Goal: Task Accomplishment & Management: Manage account settings

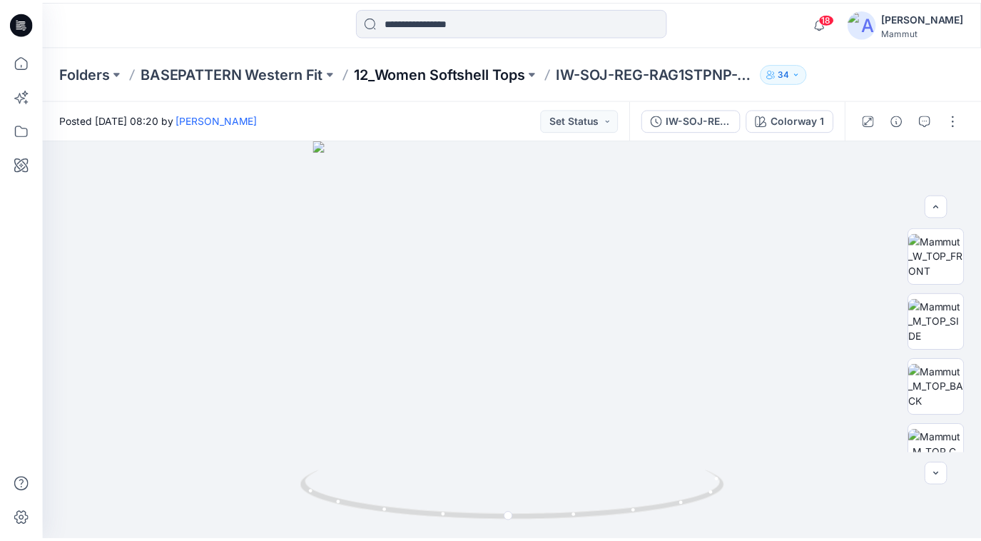
scroll to position [158, 0]
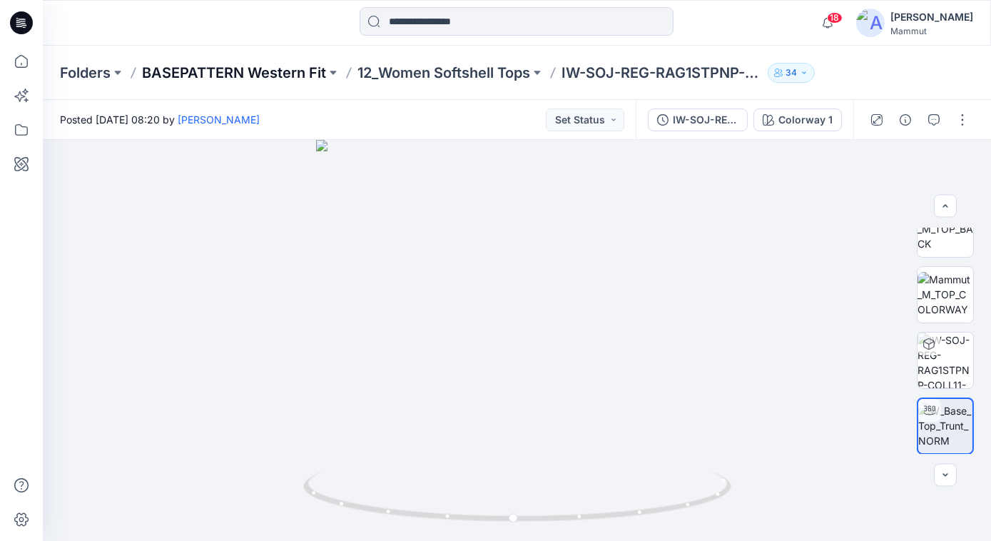
click at [309, 72] on p "BASEPATTERN Western Fit" at bounding box center [234, 73] width 184 height 20
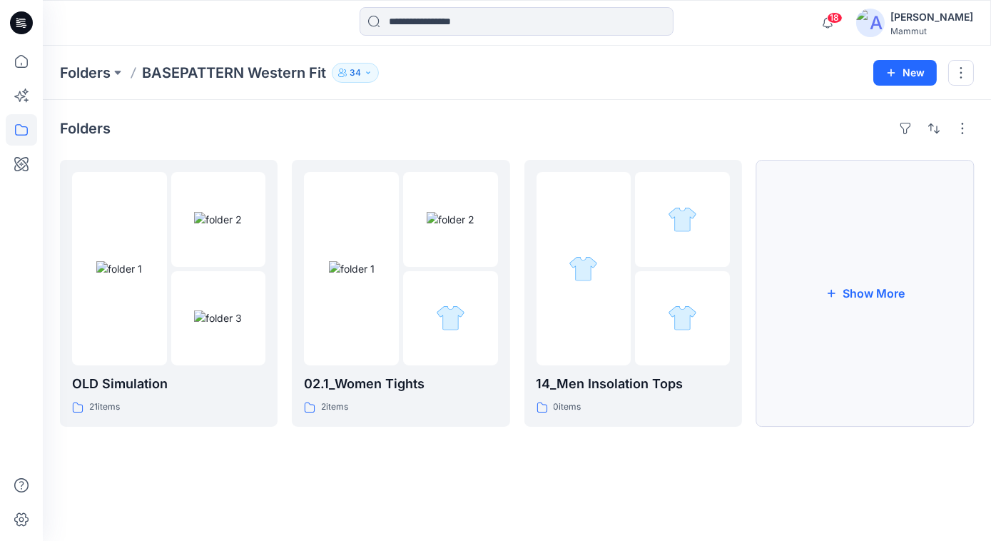
click at [869, 265] on button "Show More" at bounding box center [865, 293] width 218 height 267
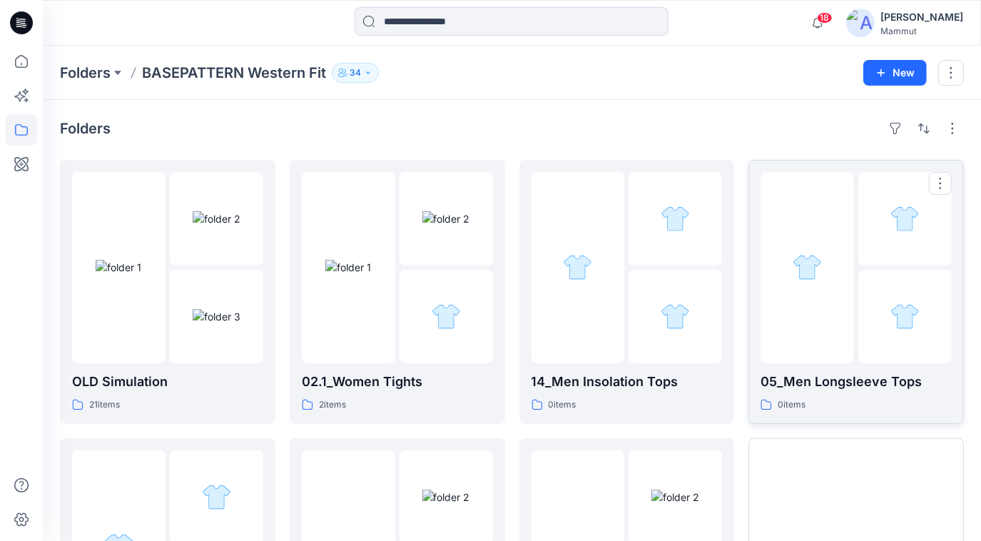
scroll to position [201, 0]
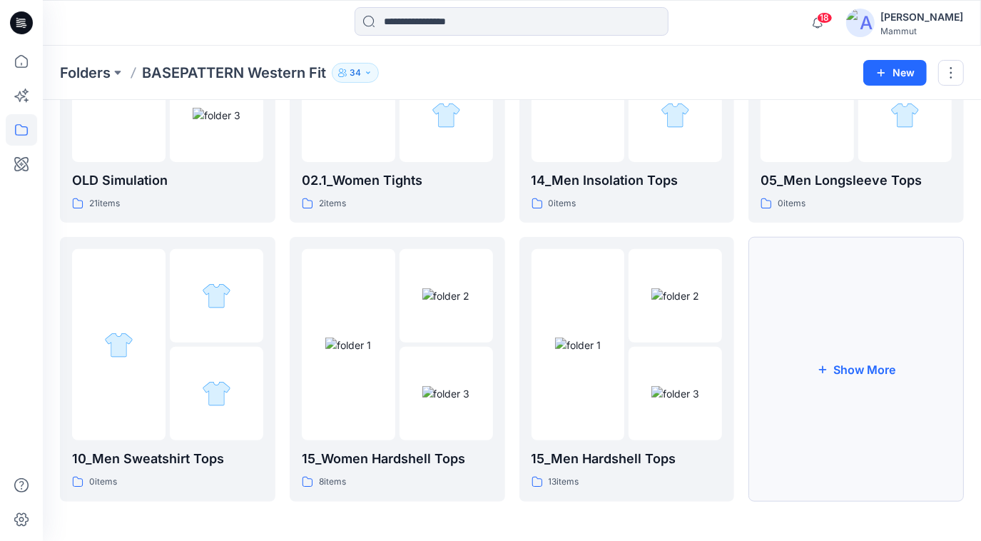
click at [794, 390] on button "Show More" at bounding box center [857, 369] width 216 height 264
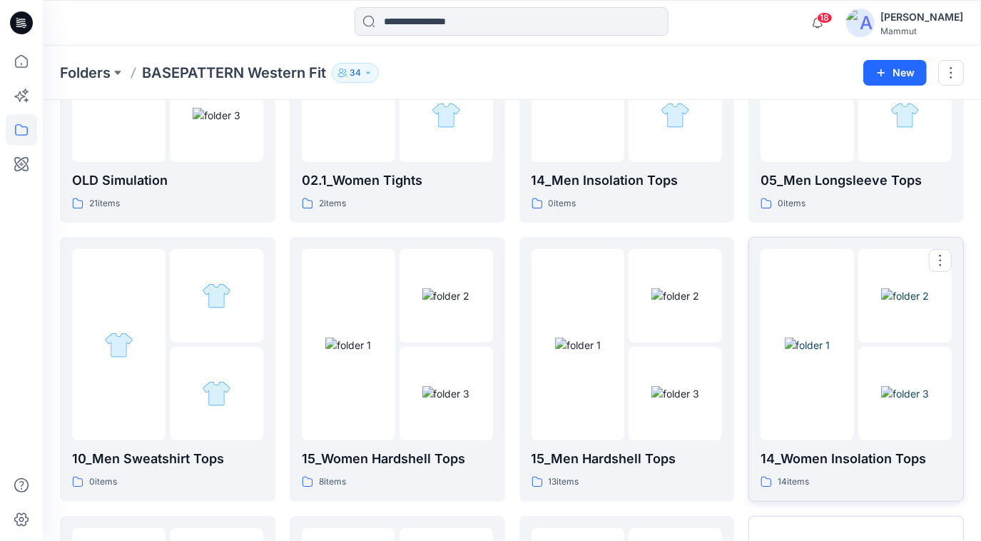
scroll to position [480, 0]
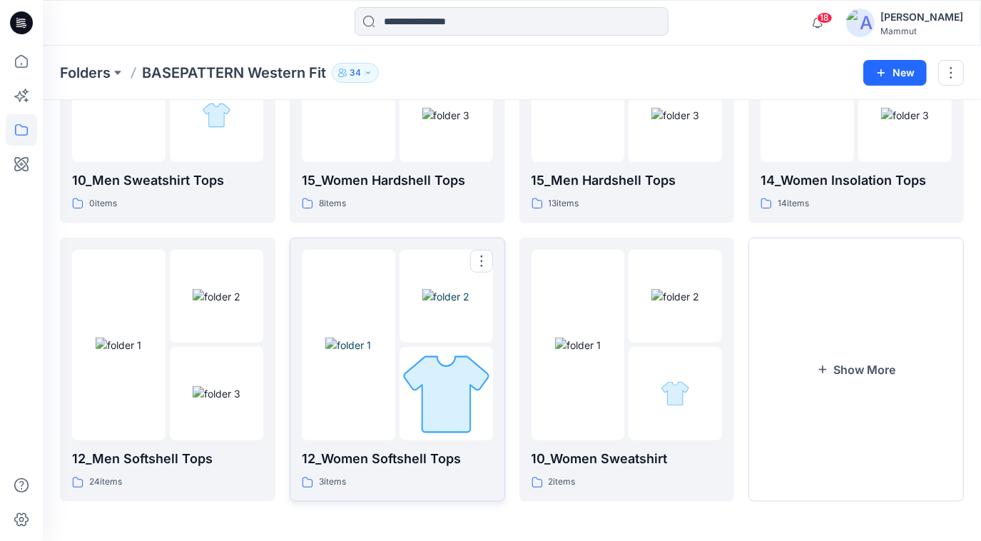
click at [371, 351] on img at bounding box center [348, 345] width 46 height 15
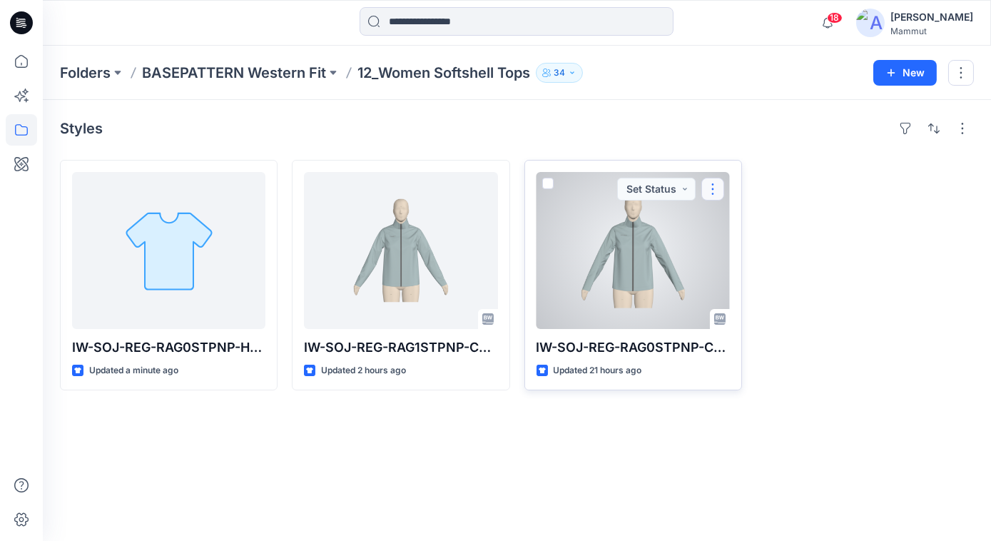
click at [711, 187] on button "button" at bounding box center [713, 189] width 23 height 23
click at [546, 181] on span at bounding box center [547, 183] width 11 height 11
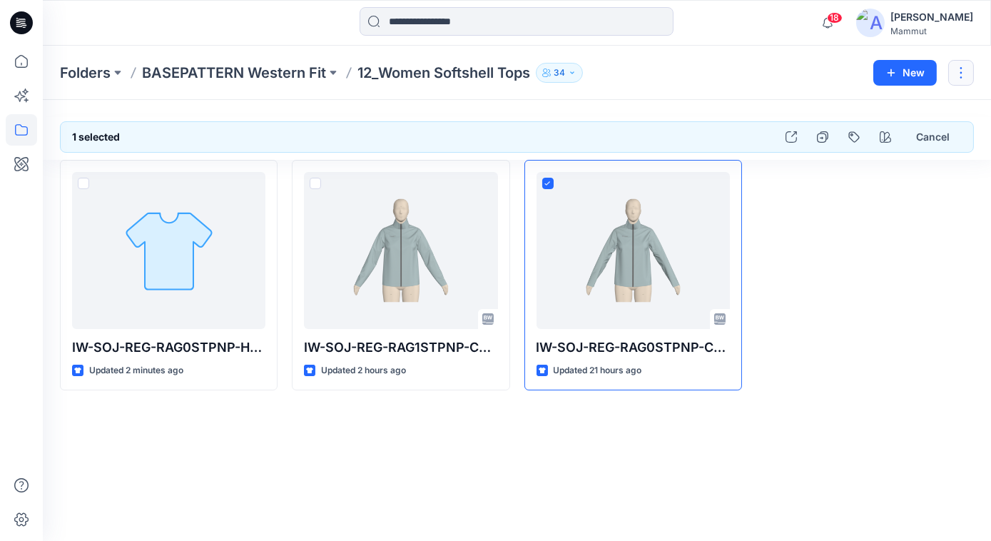
click at [968, 73] on button "button" at bounding box center [961, 73] width 26 height 26
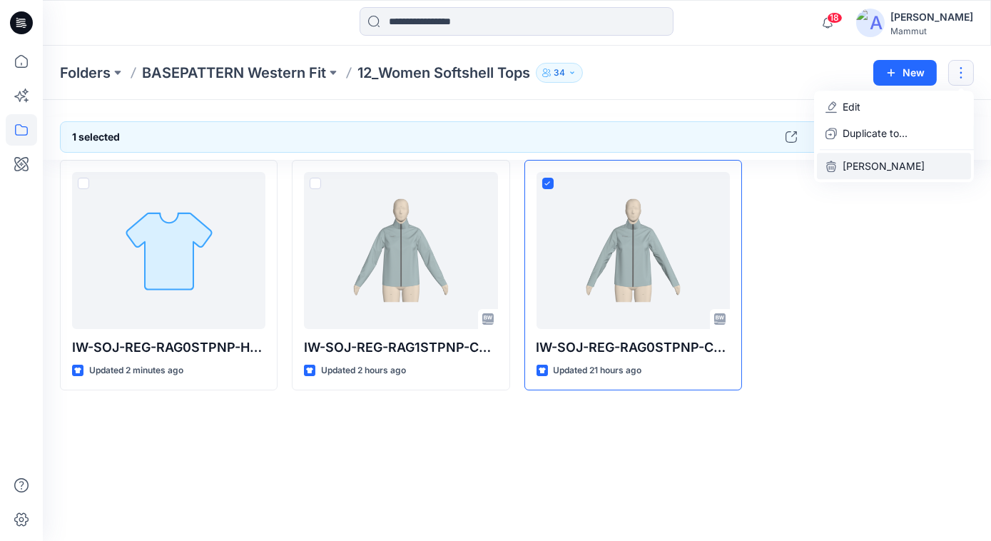
click at [872, 161] on p "[PERSON_NAME]" at bounding box center [884, 165] width 82 height 15
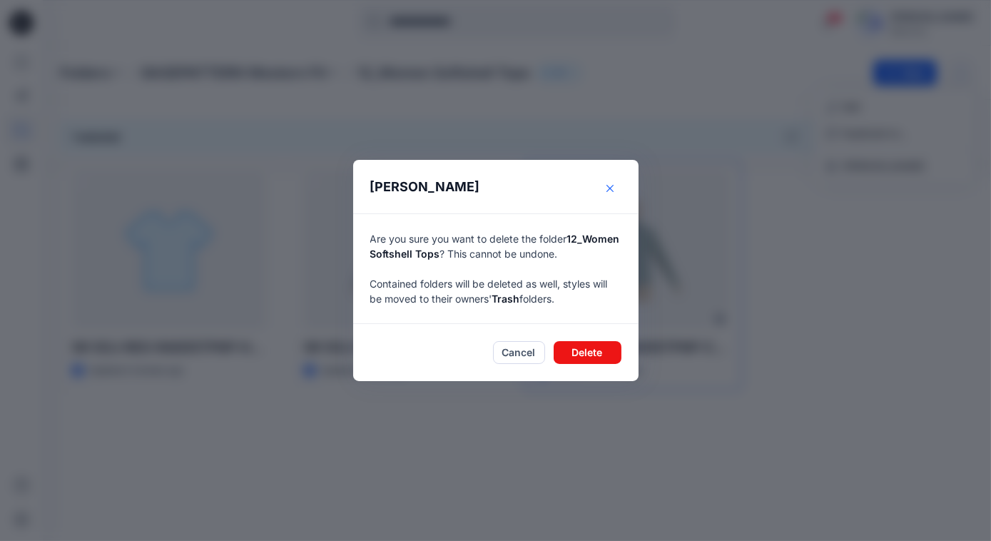
click at [612, 183] on button "Close" at bounding box center [610, 188] width 23 height 23
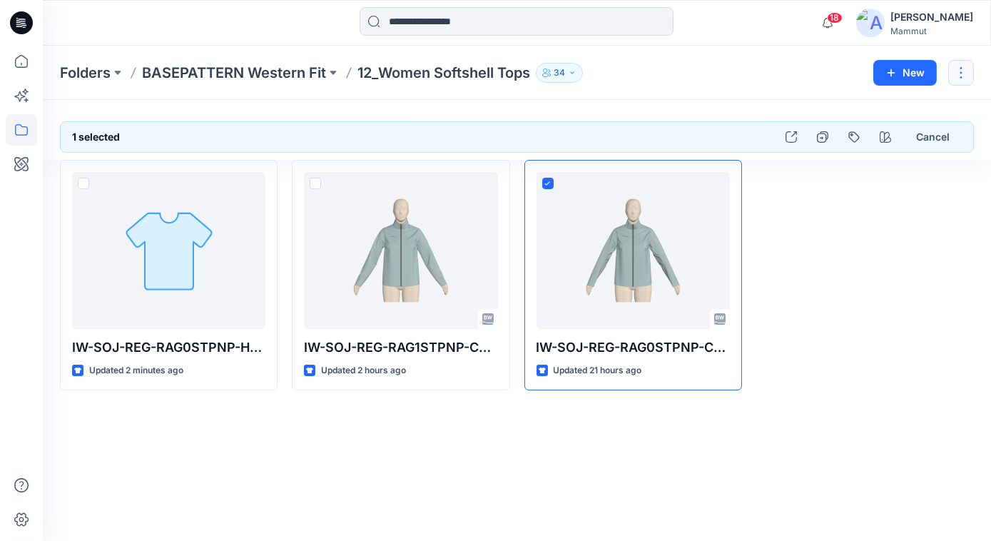
click at [957, 72] on button "button" at bounding box center [961, 73] width 26 height 26
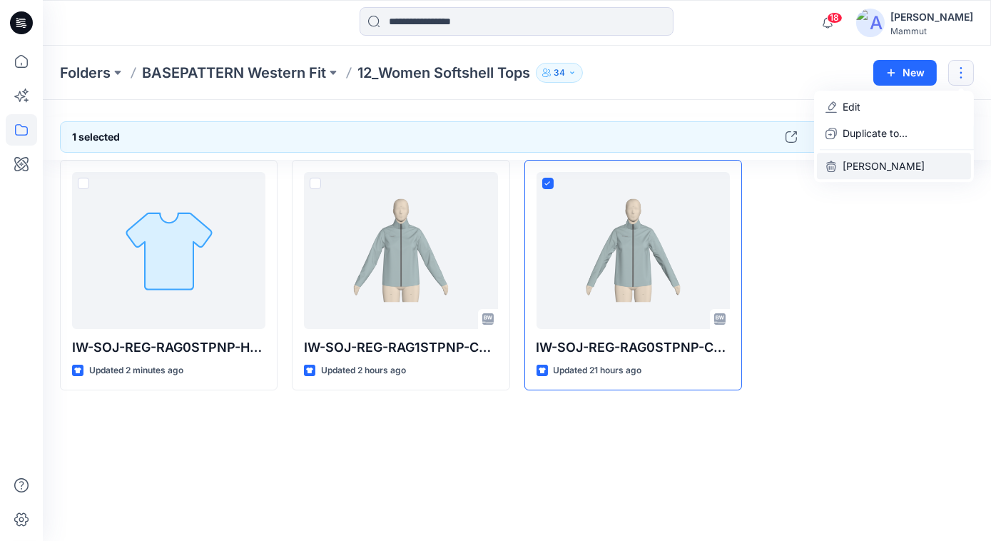
click at [881, 164] on p "[PERSON_NAME]" at bounding box center [884, 165] width 82 height 15
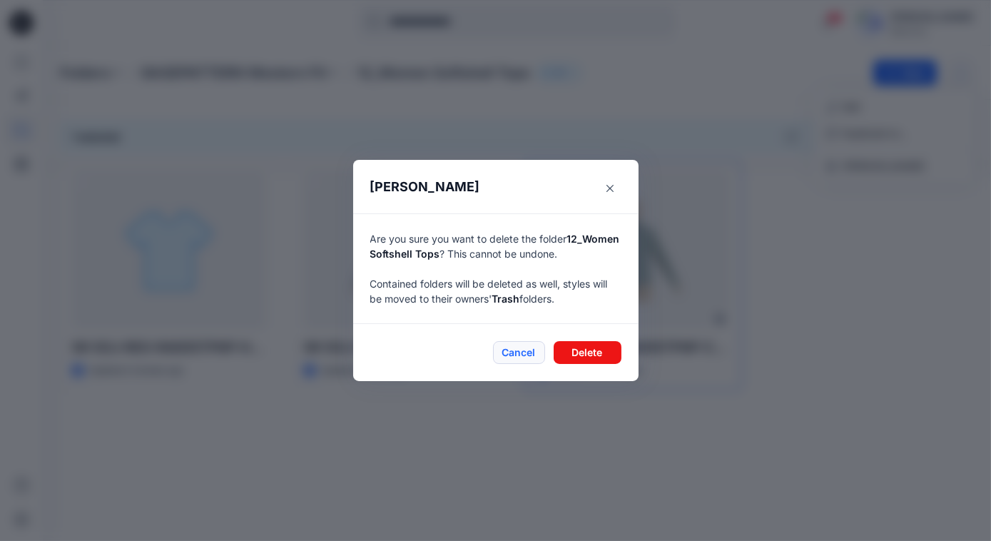
click at [519, 353] on button "Cancel" at bounding box center [519, 352] width 52 height 23
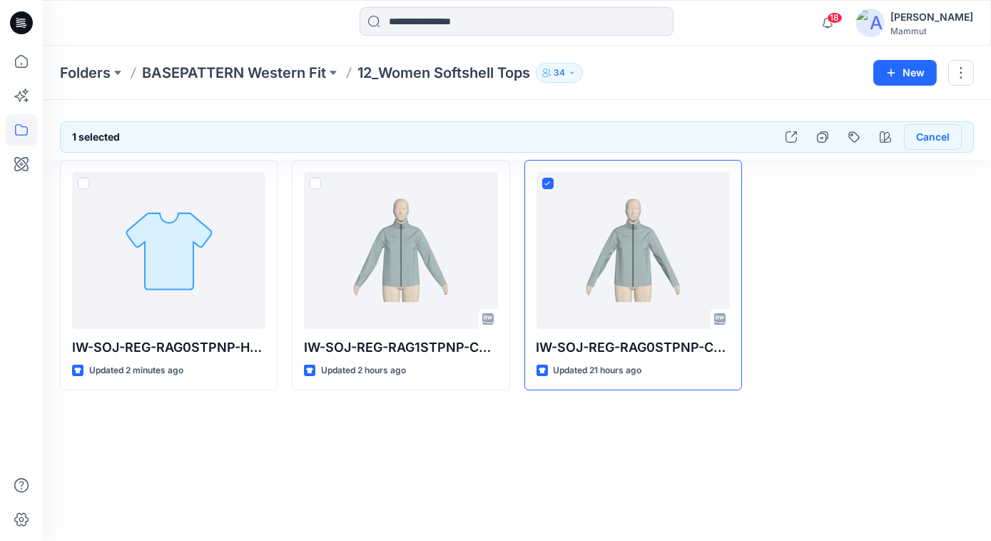
click at [935, 138] on button "Cancel" at bounding box center [933, 137] width 58 height 26
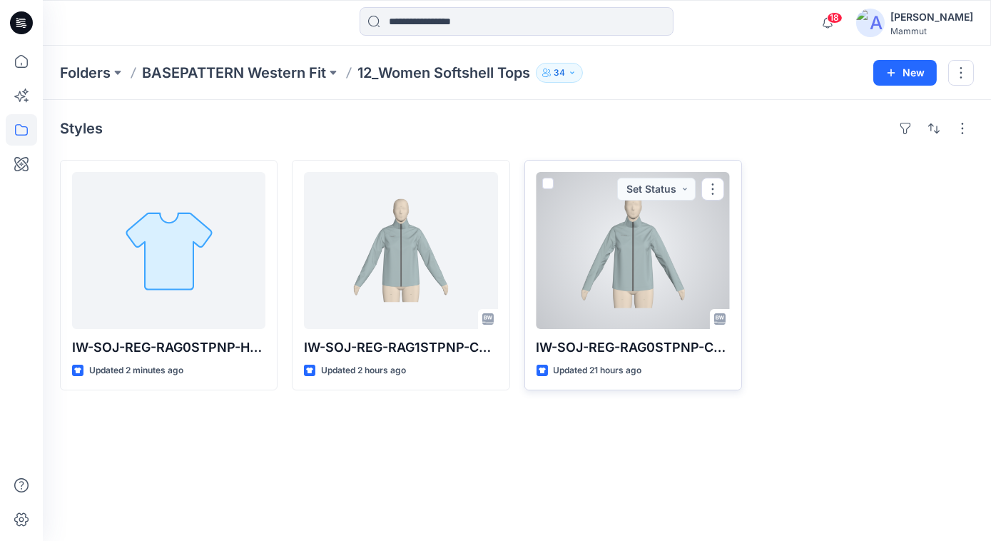
click at [702, 218] on div at bounding box center [633, 250] width 193 height 157
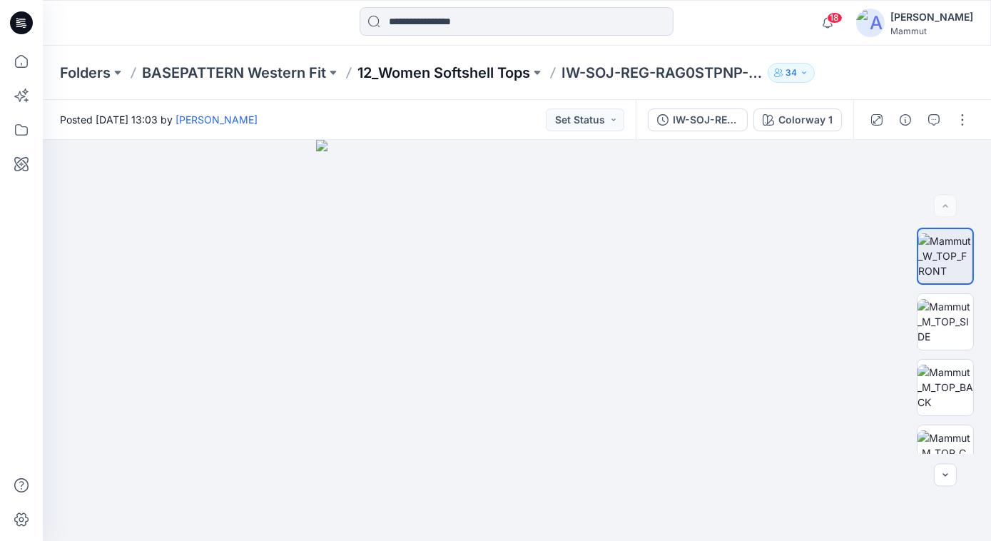
click at [432, 73] on p "12_Women Softshell Tops" at bounding box center [444, 73] width 173 height 20
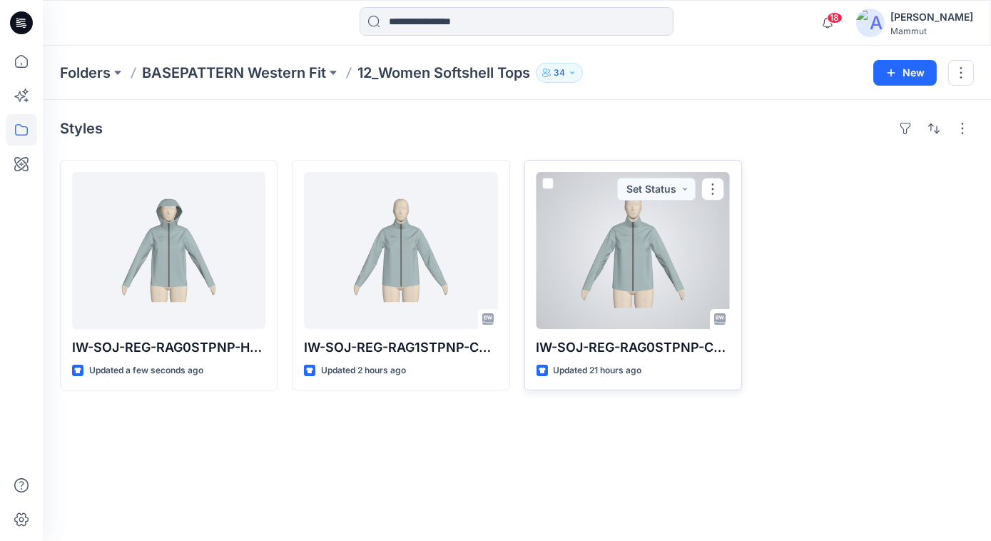
click at [549, 183] on span at bounding box center [547, 183] width 11 height 11
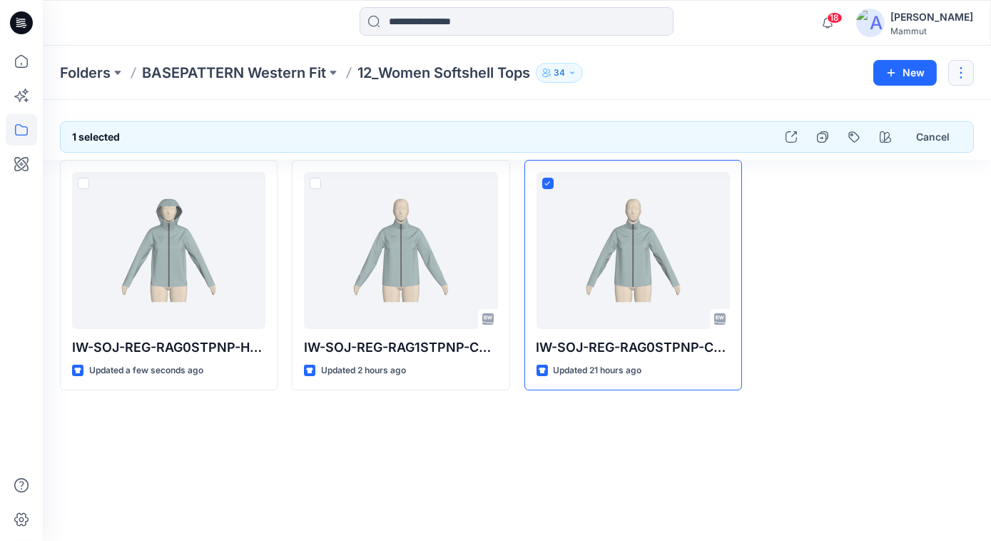
click at [962, 74] on button "button" at bounding box center [961, 73] width 26 height 26
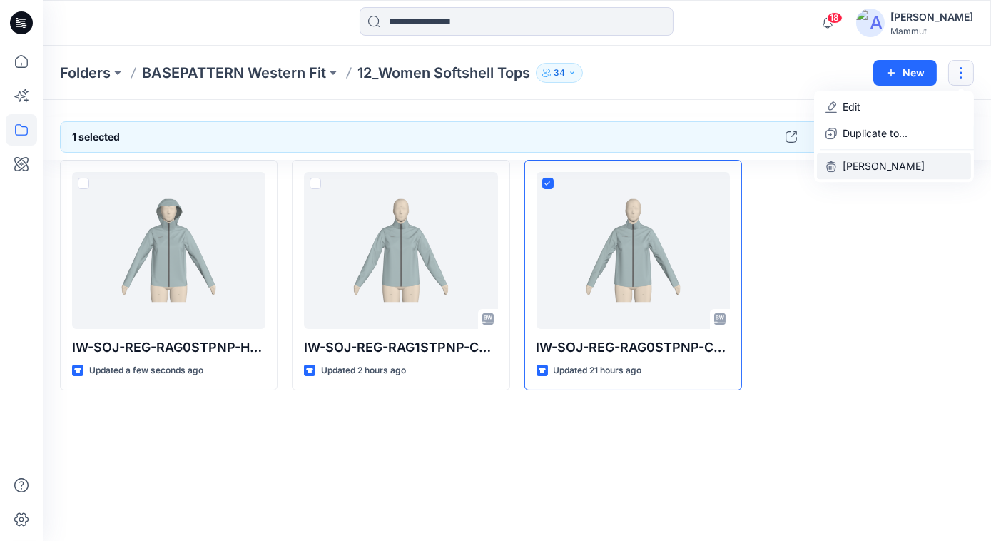
click at [851, 167] on p "[PERSON_NAME]" at bounding box center [884, 165] width 82 height 15
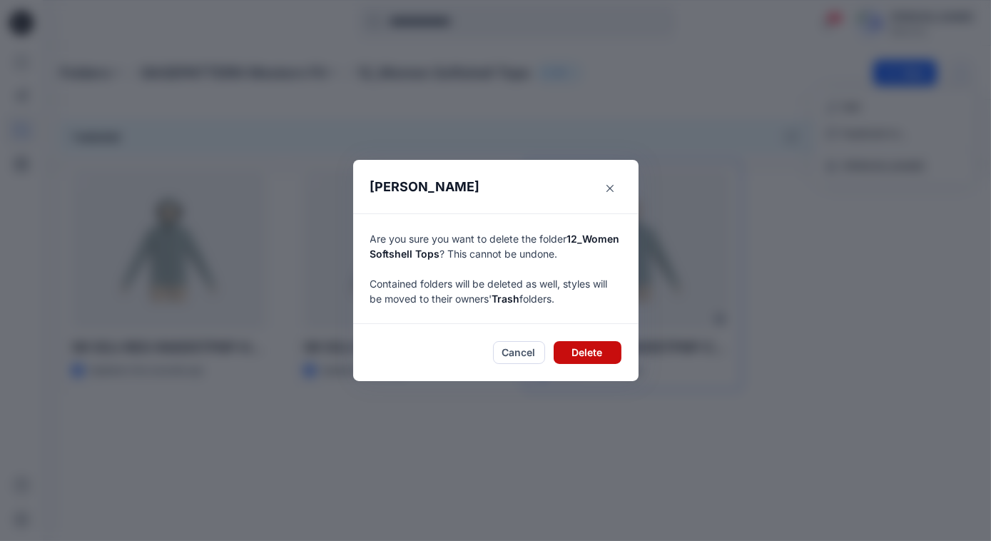
click at [587, 352] on button "Delete" at bounding box center [588, 352] width 68 height 23
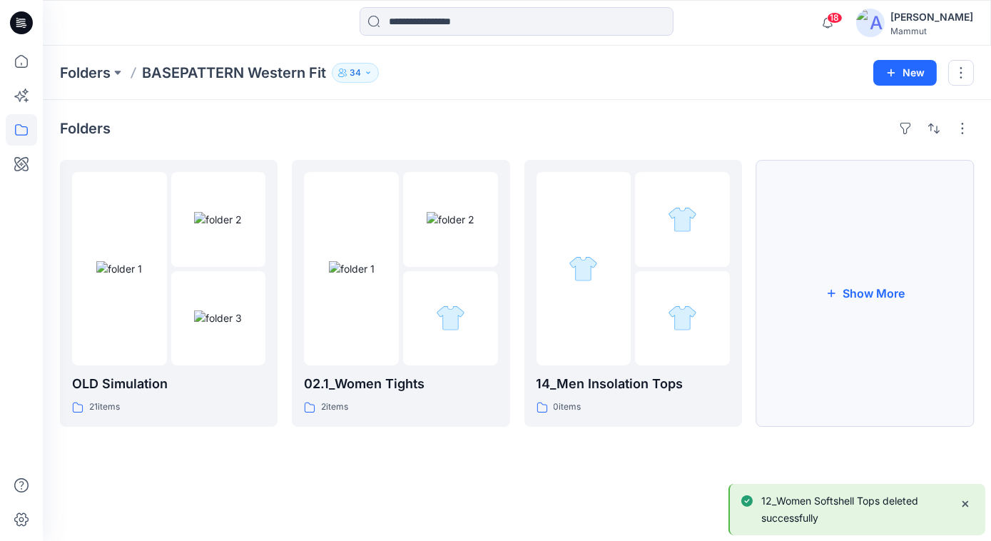
click at [836, 292] on icon "button" at bounding box center [831, 293] width 11 height 11
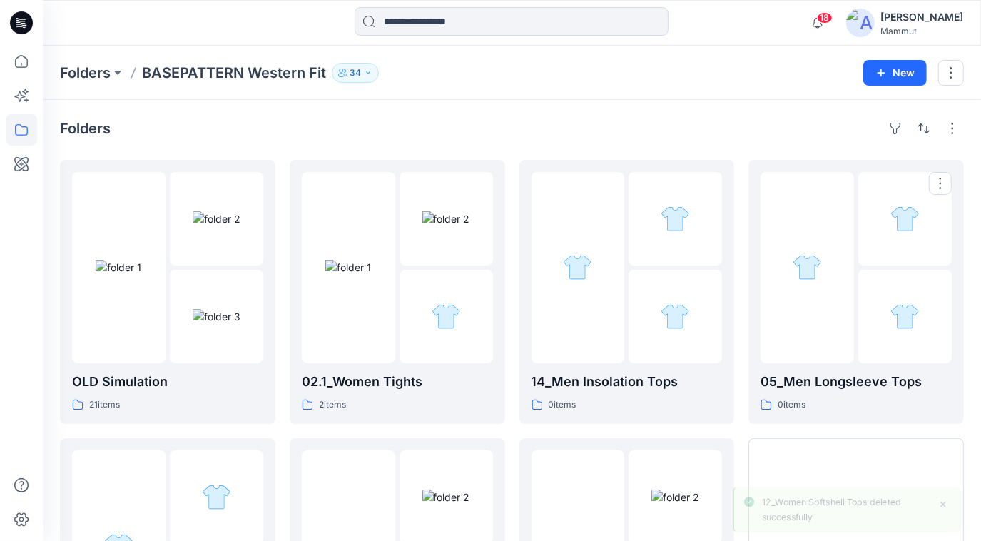
scroll to position [201, 0]
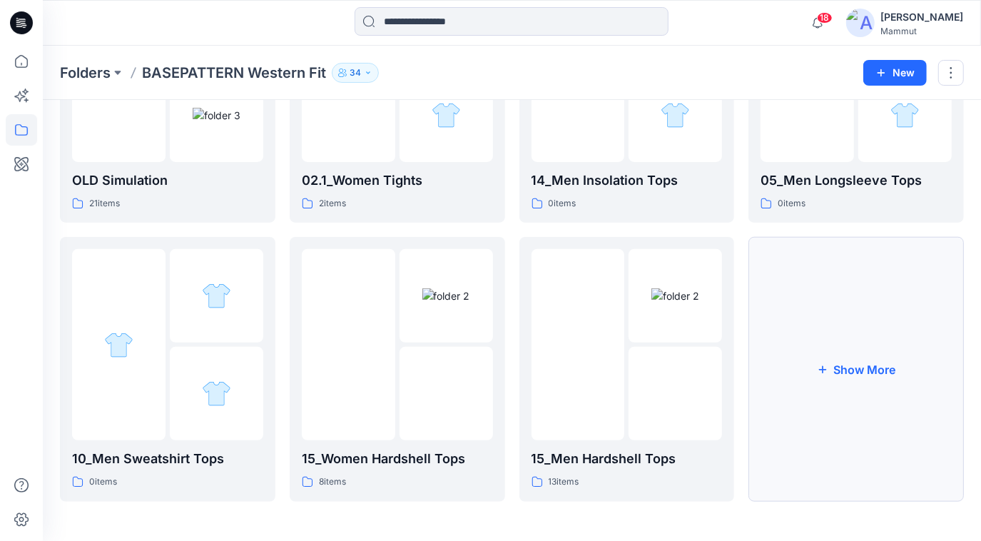
click at [836, 315] on button "Show More" at bounding box center [857, 369] width 216 height 264
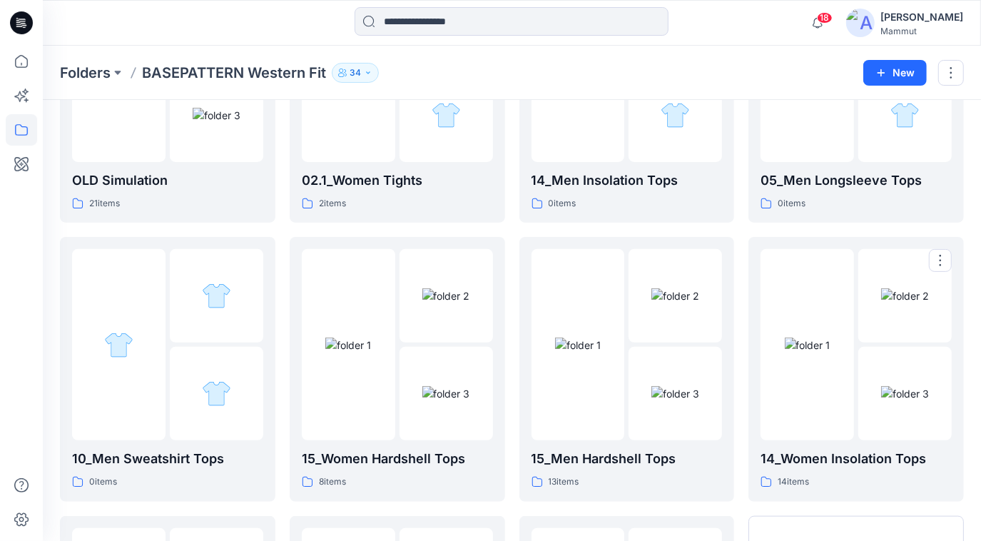
scroll to position [480, 0]
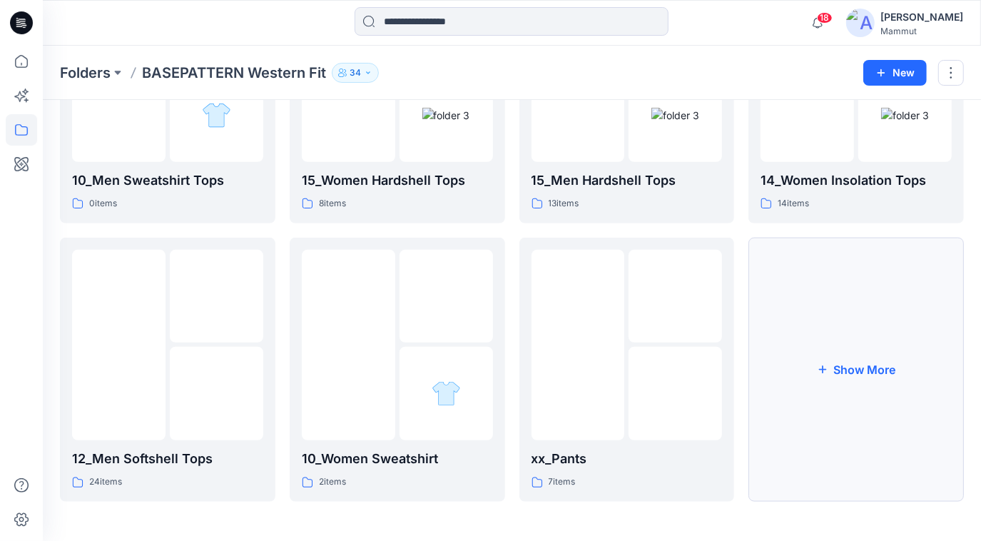
click at [838, 351] on button "Show More" at bounding box center [857, 370] width 216 height 264
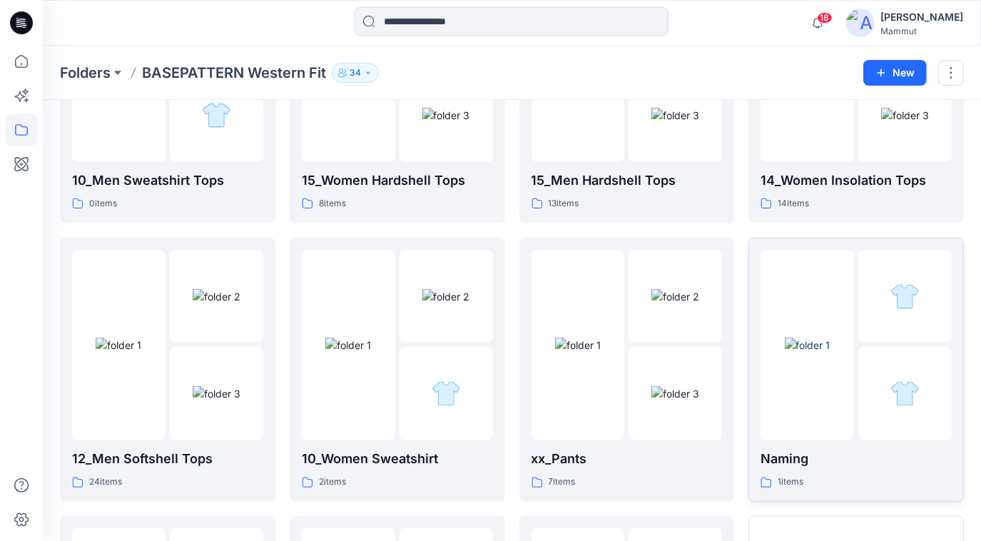
scroll to position [758, 0]
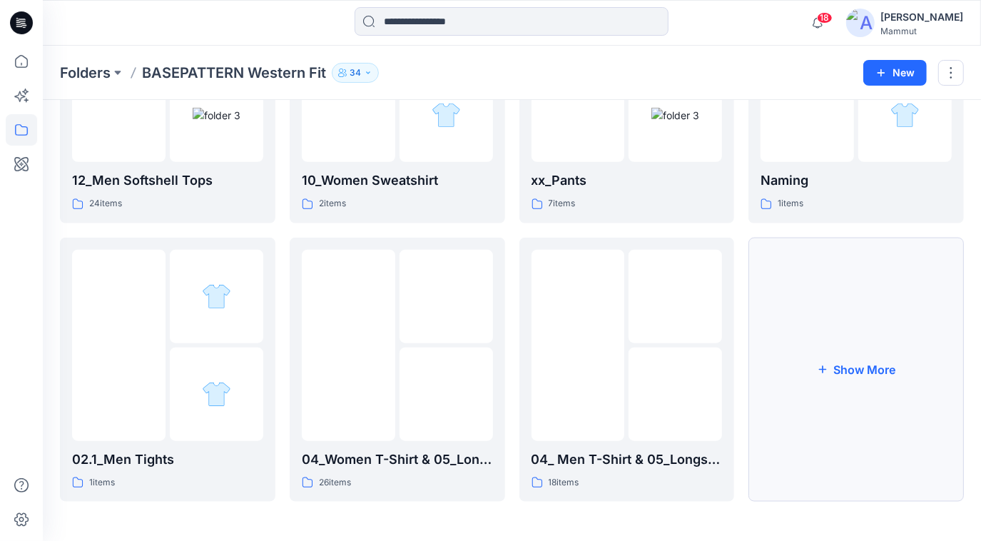
click at [831, 368] on button "Show More" at bounding box center [857, 370] width 216 height 264
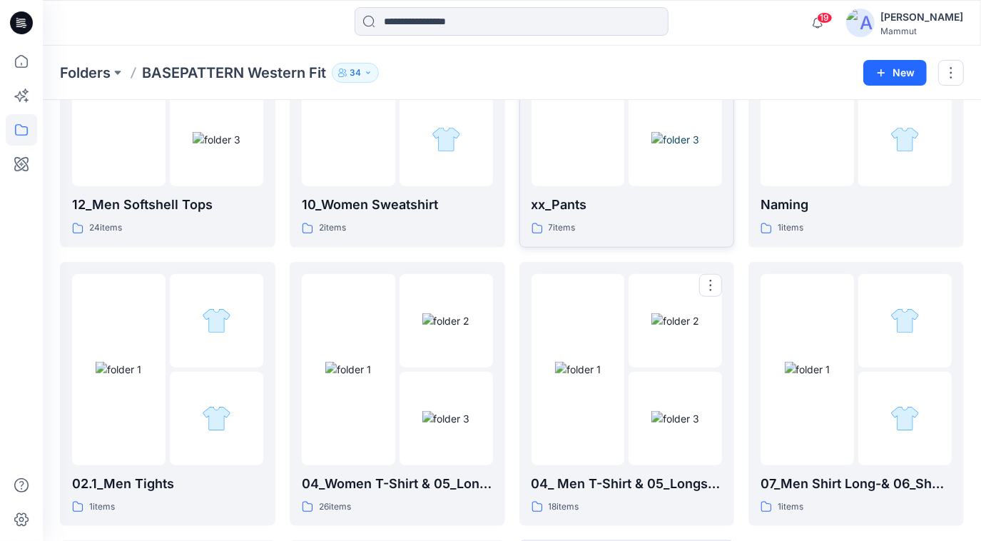
scroll to position [431, 0]
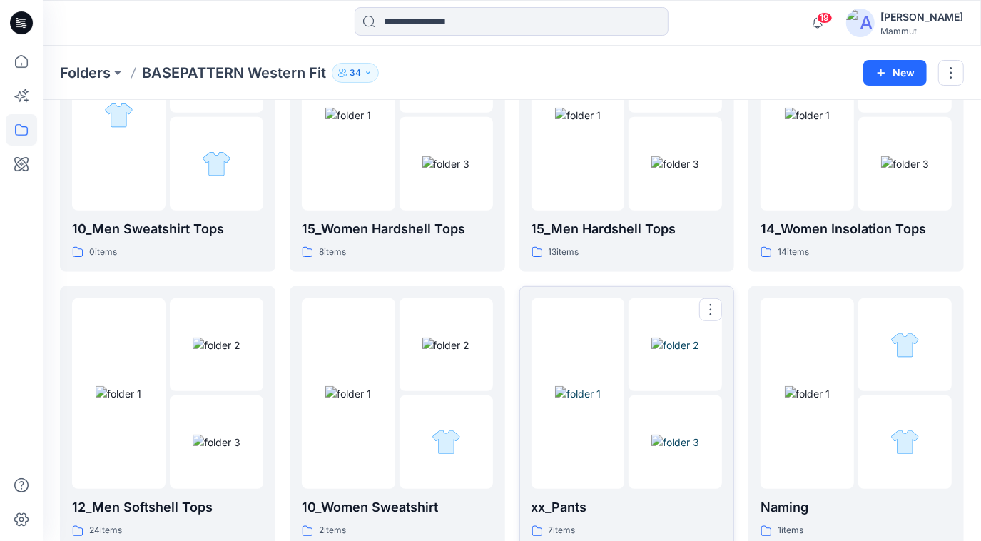
click at [540, 508] on p "xx_Pants" at bounding box center [627, 507] width 191 height 20
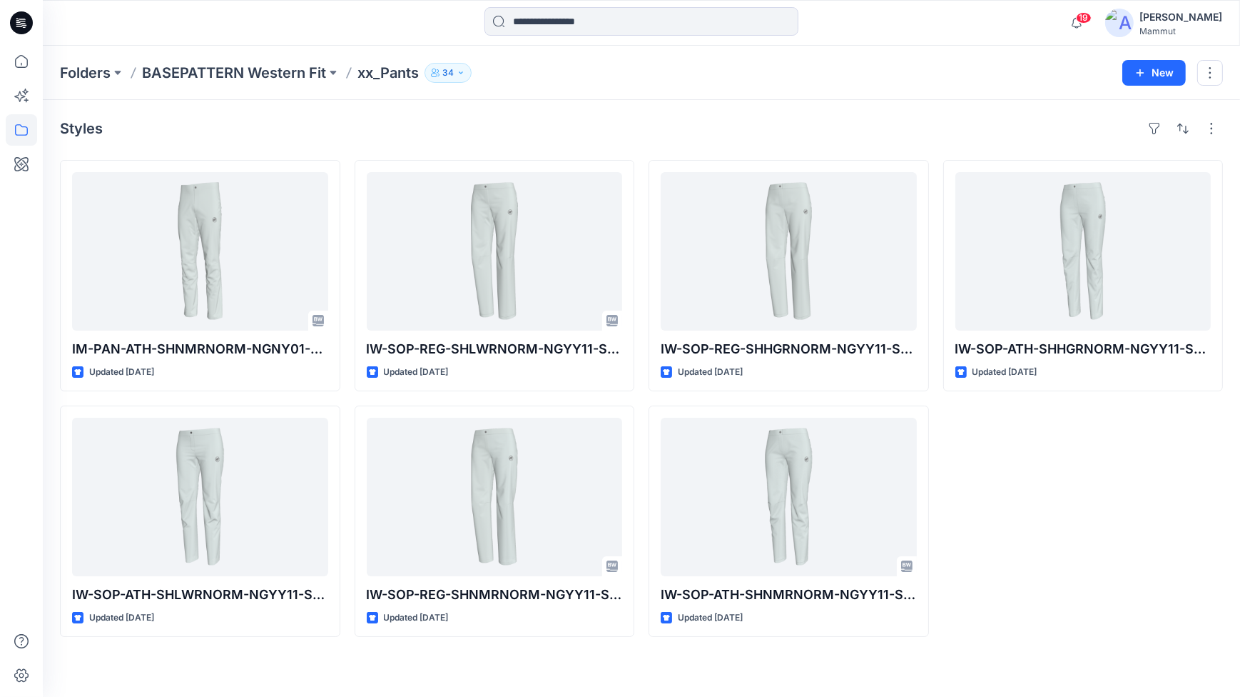
click at [296, 58] on div "Folders BASEPATTERN Western Fit xx_Pants 34 New" at bounding box center [642, 73] width 1198 height 54
click at [290, 68] on p "BASEPATTERN Western Fit" at bounding box center [234, 73] width 184 height 20
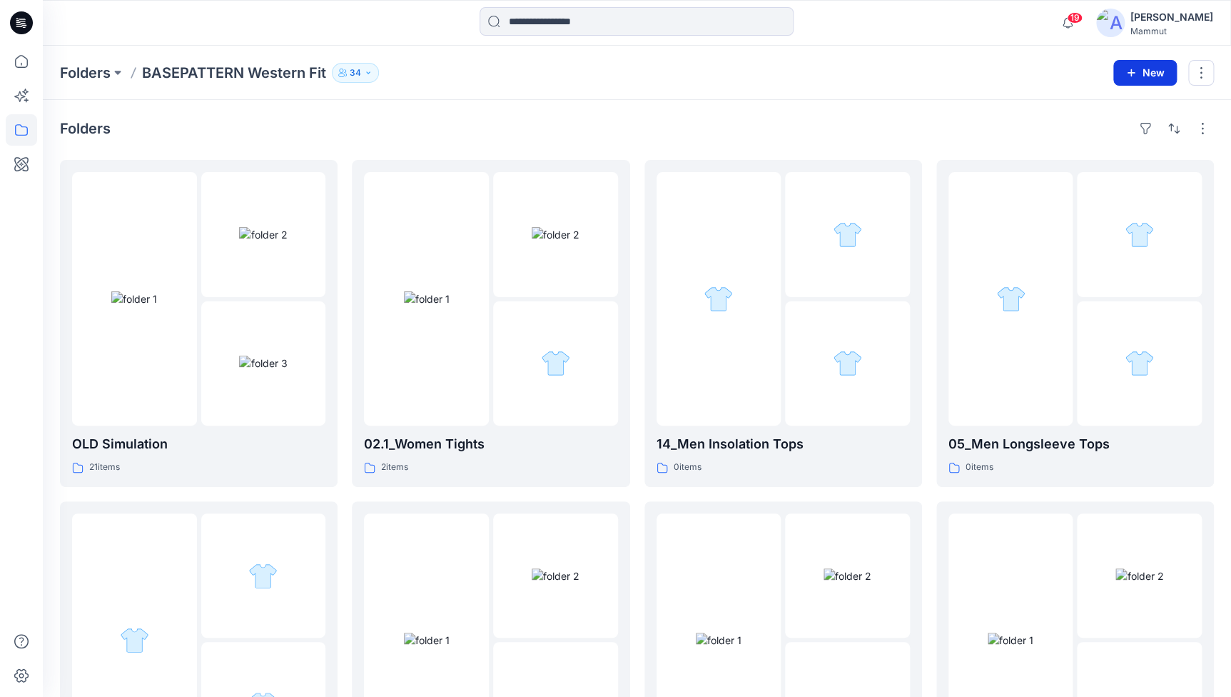
click at [991, 69] on button "New" at bounding box center [1145, 73] width 64 height 26
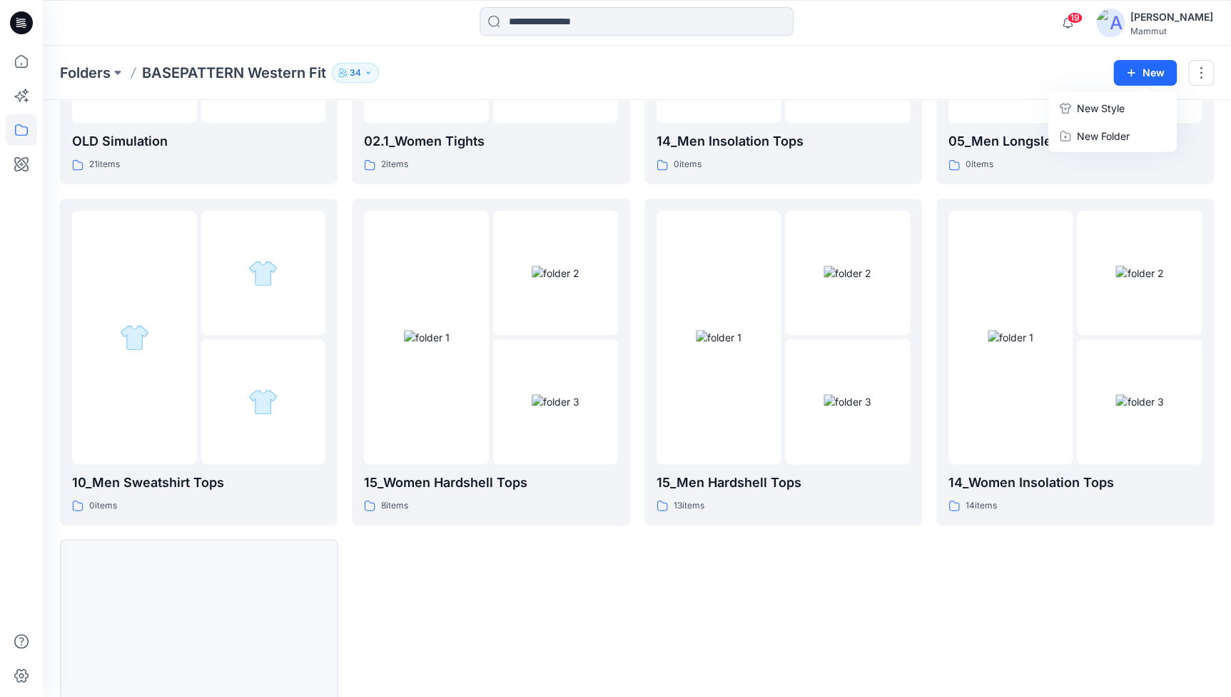
click at [207, 540] on button "Show More" at bounding box center [199, 703] width 278 height 327
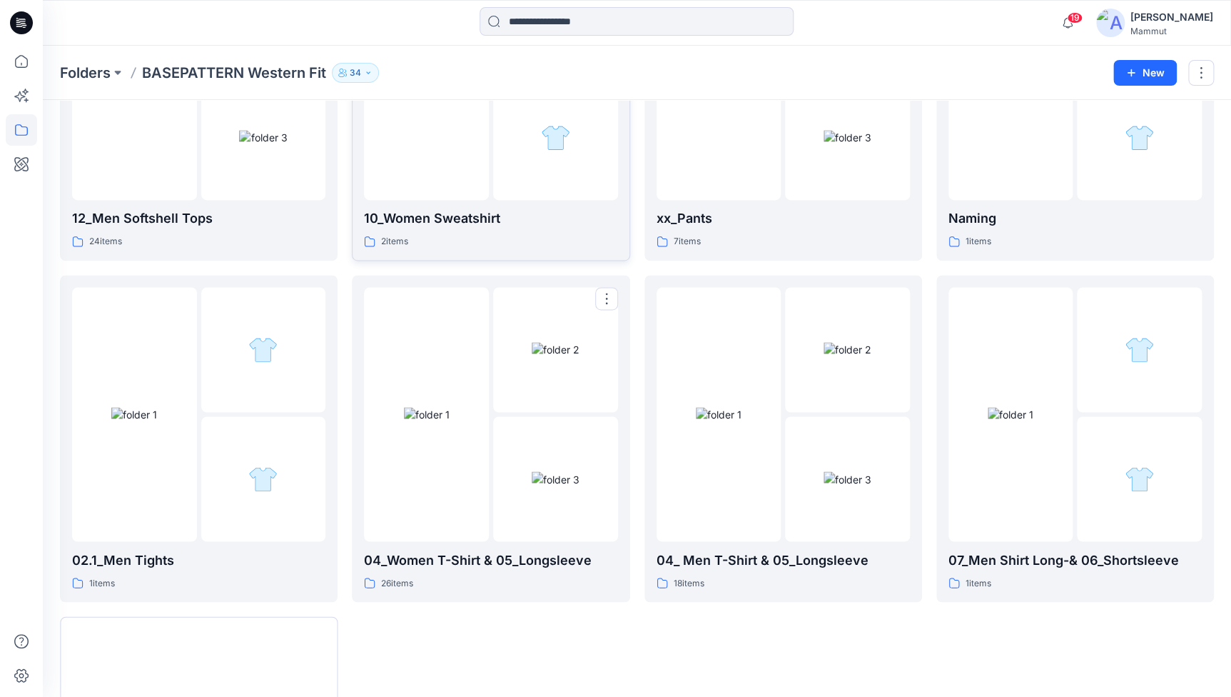
scroll to position [1193, 0]
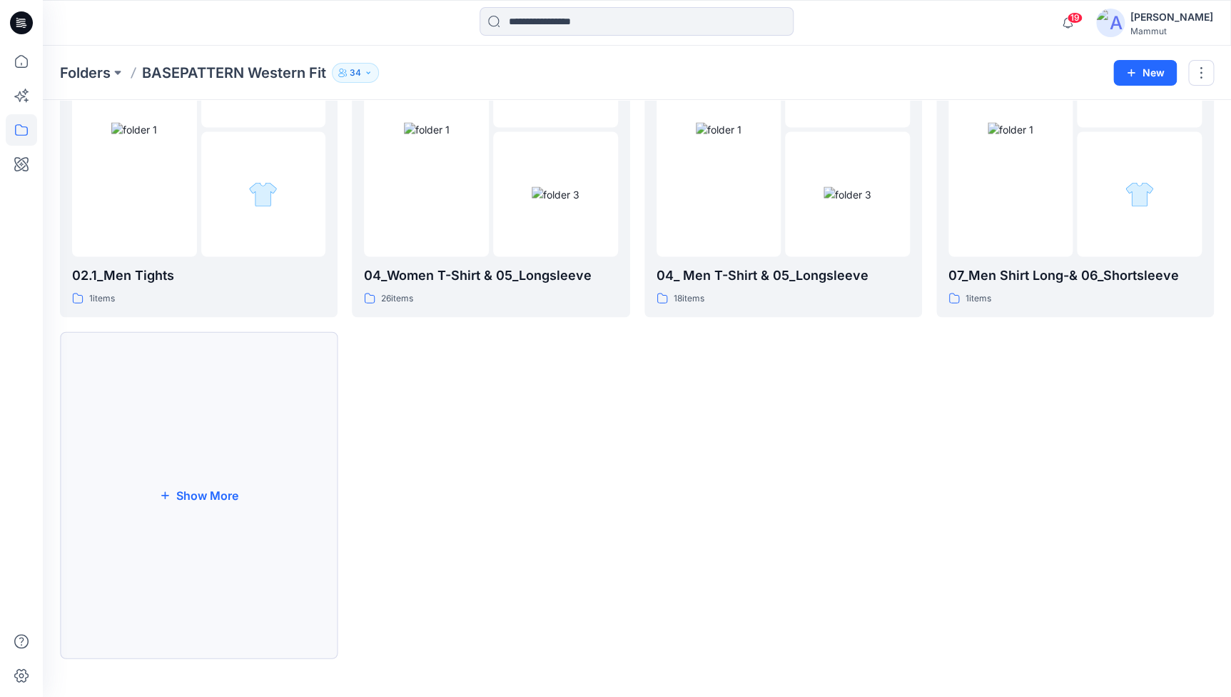
click at [182, 514] on button "Show More" at bounding box center [199, 494] width 278 height 327
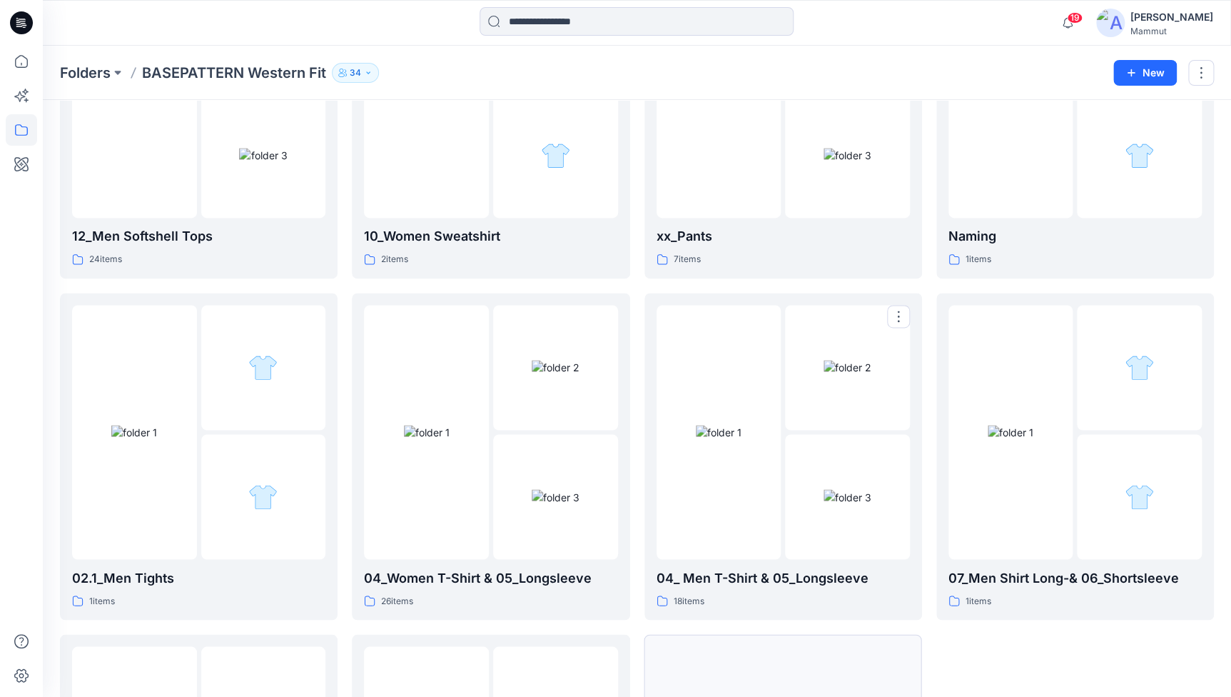
scroll to position [587, 0]
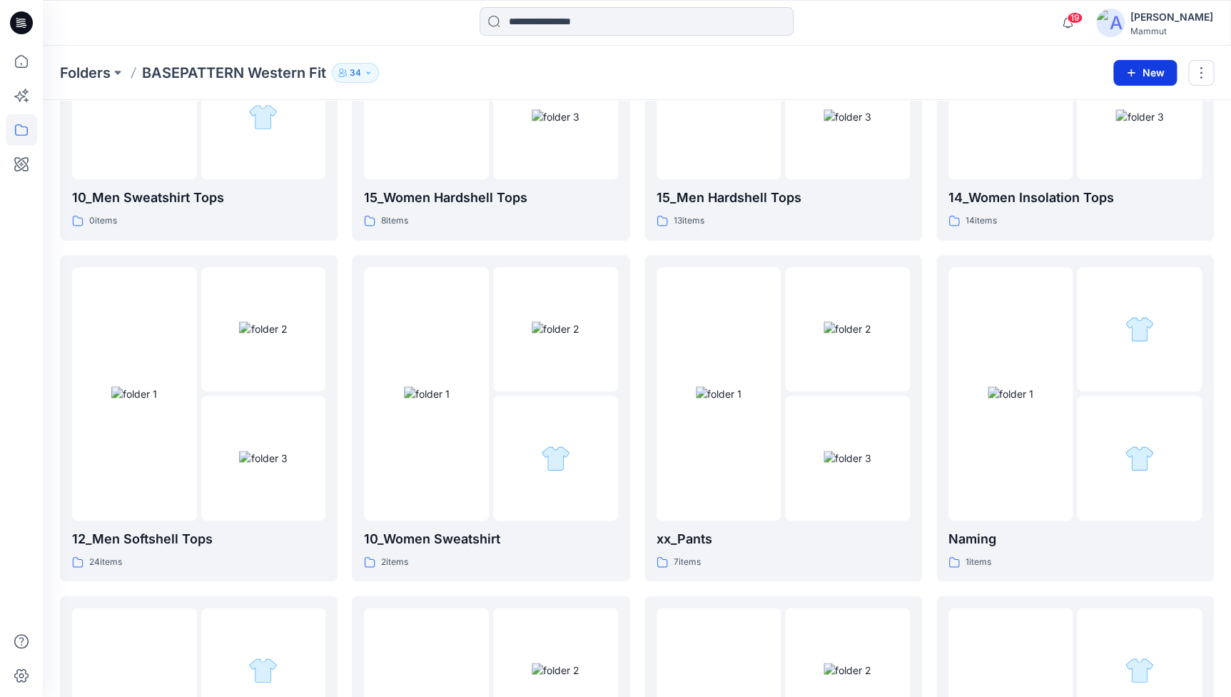
click at [991, 66] on button "New" at bounding box center [1145, 73] width 64 height 26
click at [991, 128] on p "New Folder" at bounding box center [1103, 135] width 53 height 15
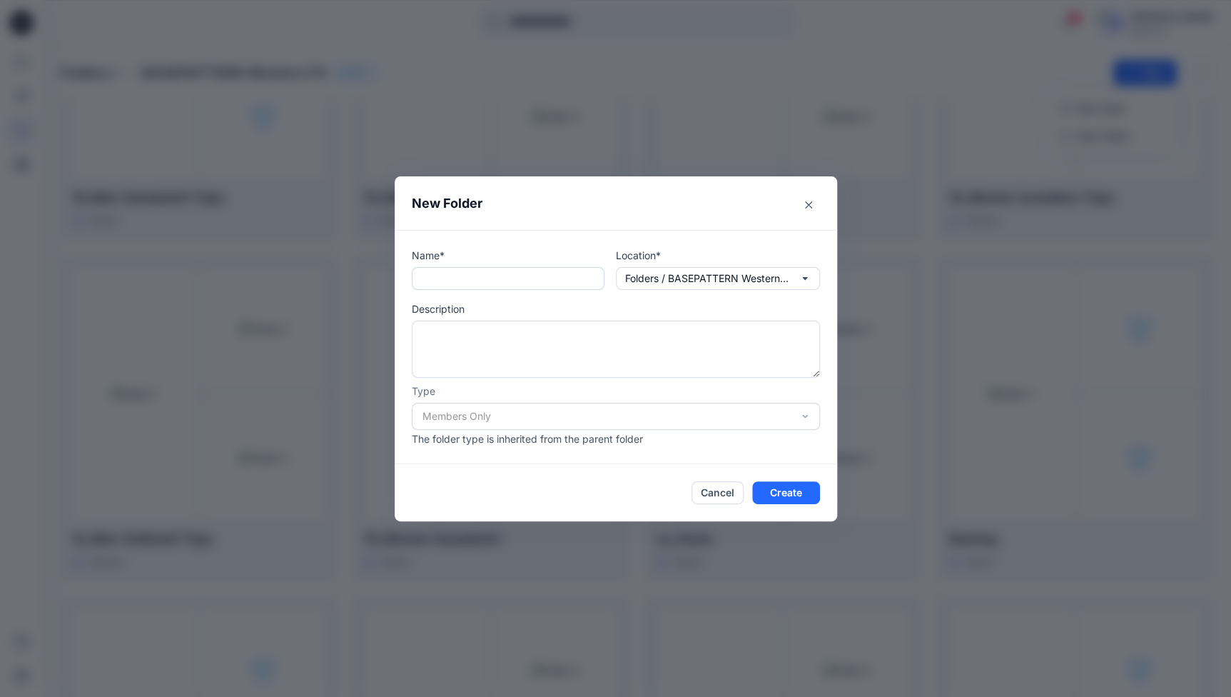
click at [480, 280] on input "text" at bounding box center [508, 278] width 193 height 23
type input "***"
click at [812, 203] on icon "Close" at bounding box center [808, 204] width 7 height 7
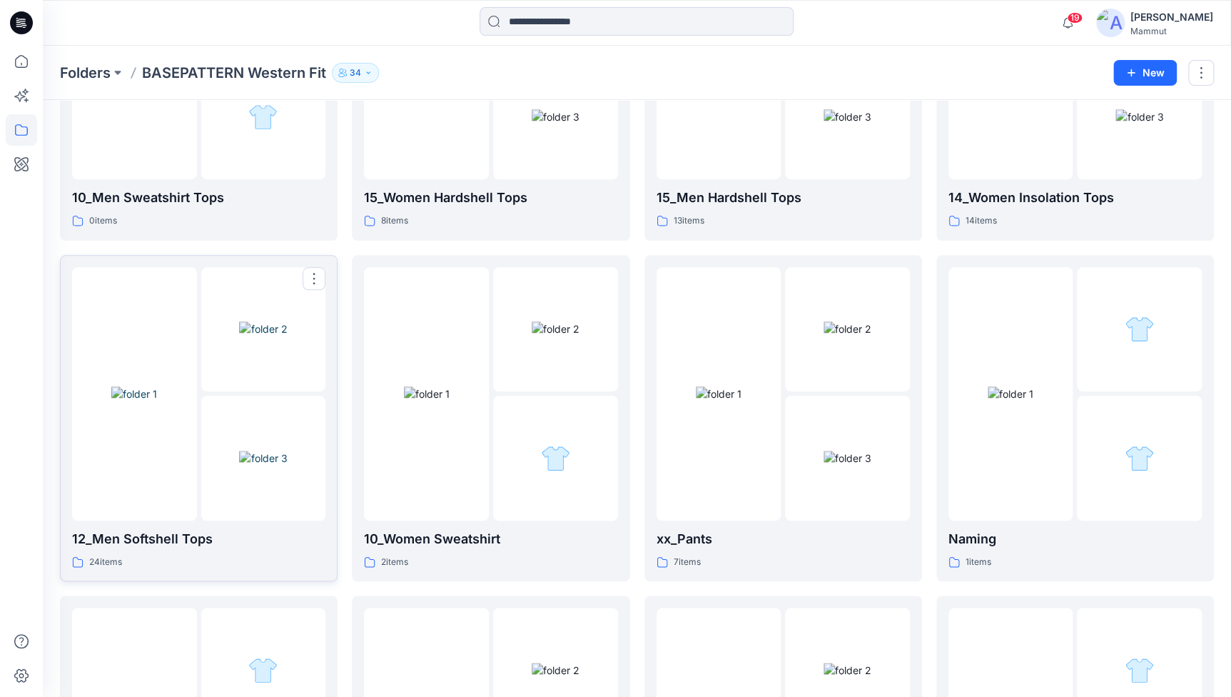
click at [160, 537] on p "12_Men Softshell Tops" at bounding box center [198, 539] width 253 height 20
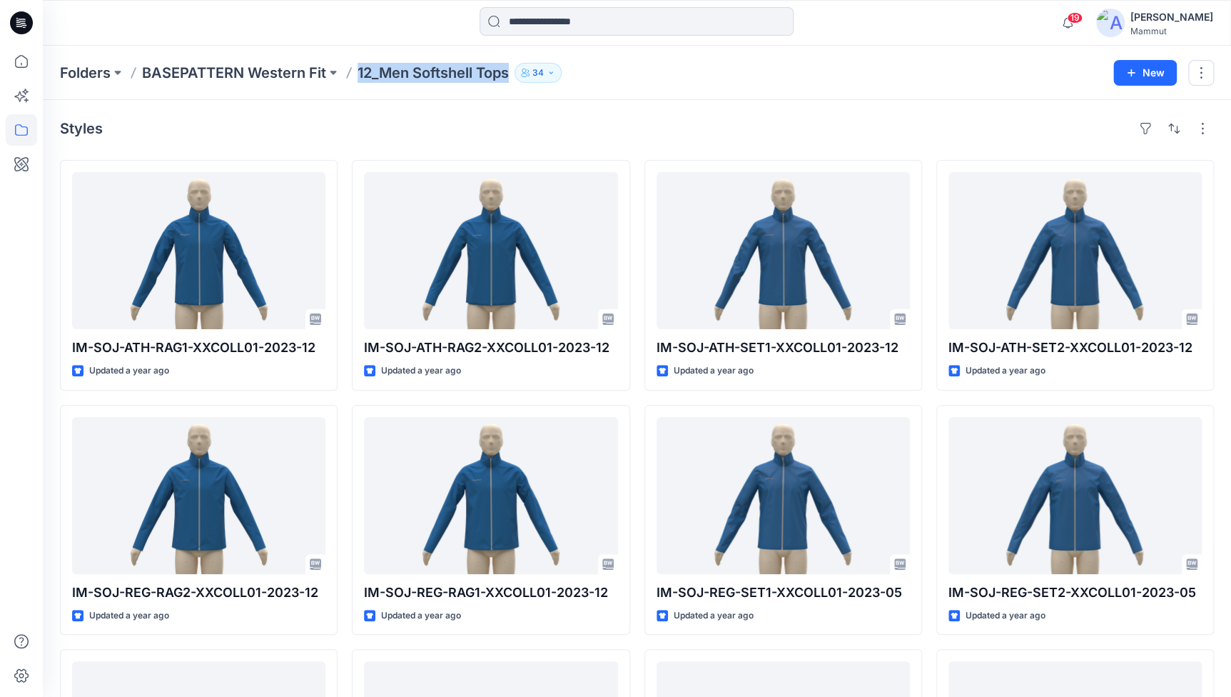
drag, startPoint x: 514, startPoint y: 74, endPoint x: 356, endPoint y: 79, distance: 157.8
click at [356, 79] on div "Folders BASEPATTERN Western Fit 12_Men Softshell Tops 34" at bounding box center [581, 73] width 1043 height 20
copy p "12_Men Softshell Tops"
click at [221, 58] on div "Folders BASEPATTERN Western Fit 12_Men Softshell Tops 34 New" at bounding box center [637, 73] width 1188 height 54
drag, startPoint x: 221, startPoint y: 69, endPoint x: 276, endPoint y: 78, distance: 55.7
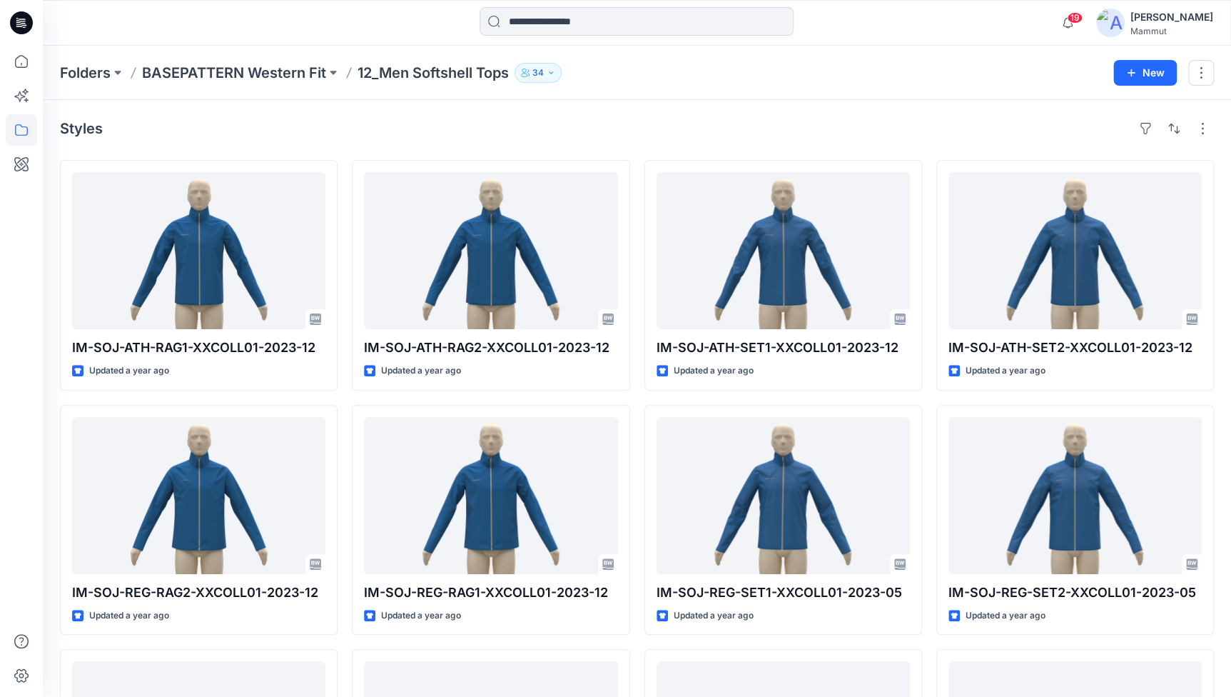
click at [221, 69] on p "BASEPATTERN Western Fit" at bounding box center [234, 73] width 184 height 20
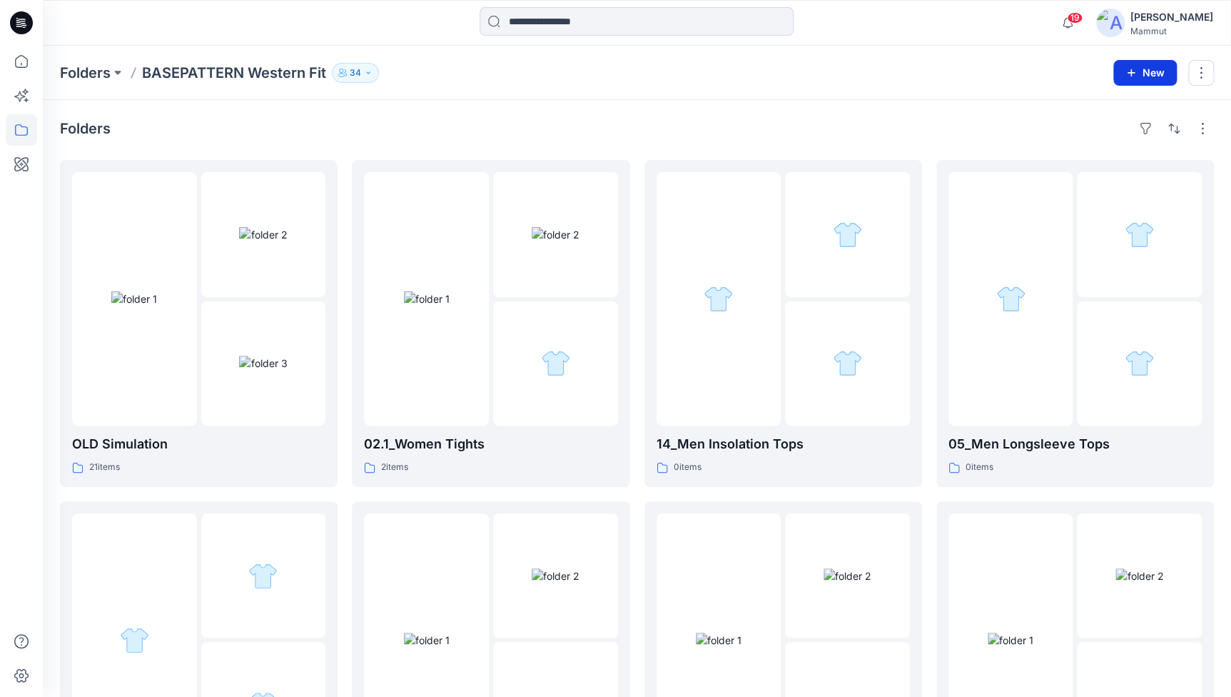
click at [991, 76] on button "New" at bounding box center [1145, 73] width 64 height 26
click at [991, 133] on p "New Folder" at bounding box center [1103, 135] width 53 height 15
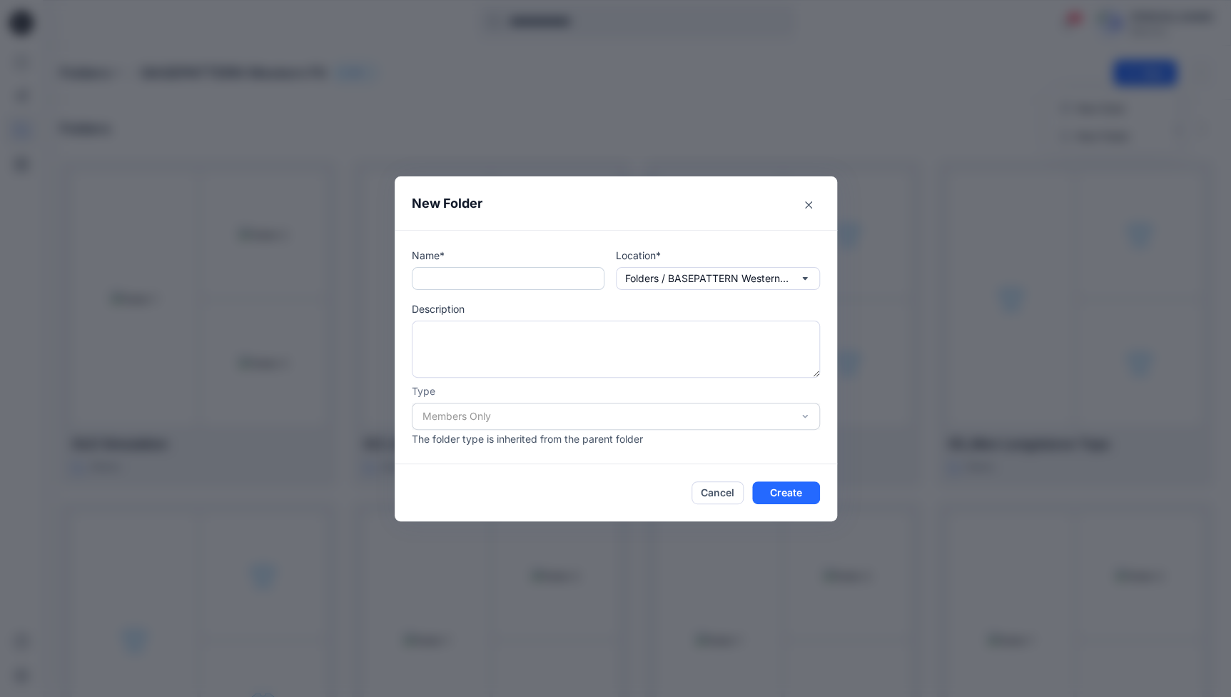
click at [447, 278] on input "text" at bounding box center [508, 278] width 193 height 23
paste input "**********"
click at [460, 278] on input "**********" at bounding box center [508, 278] width 193 height 23
type input "**********"
click at [794, 492] on button "Create" at bounding box center [786, 492] width 68 height 23
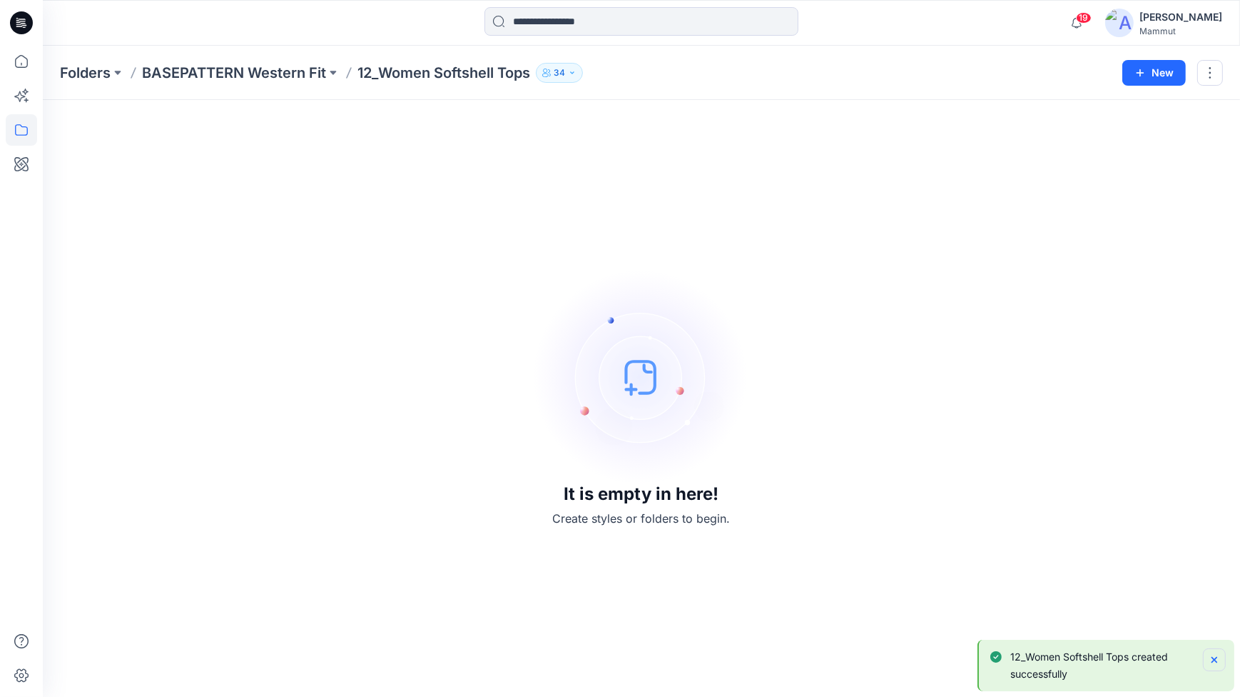
click at [991, 540] on icon "Notifications-bottom-right" at bounding box center [1214, 659] width 11 height 11
